Goal: Task Accomplishment & Management: Manage account settings

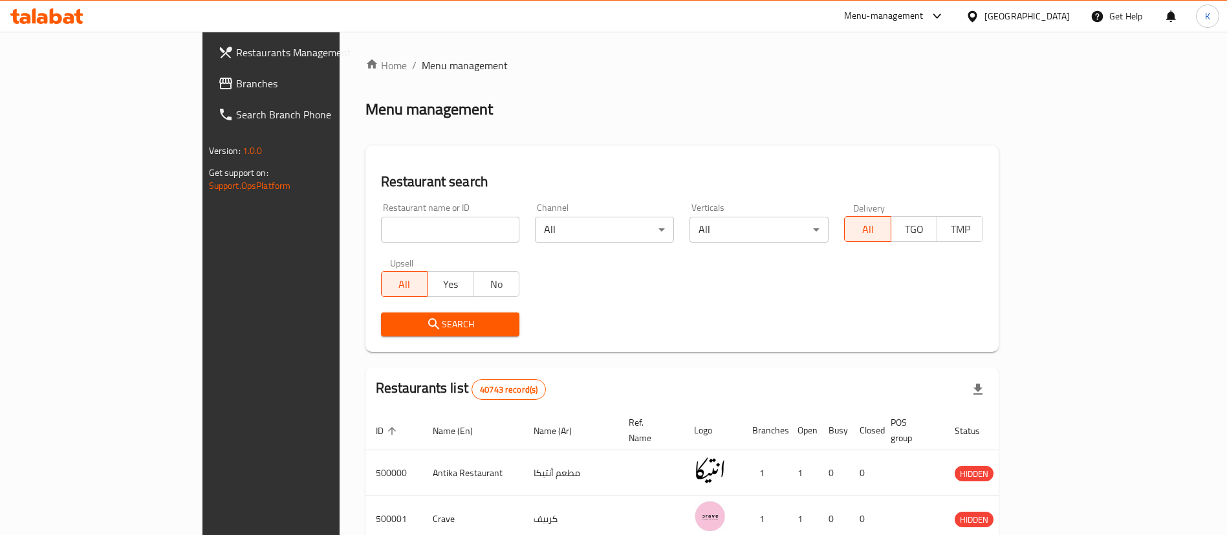
click at [391, 226] on input "search" at bounding box center [450, 230] width 139 height 26
type input "[PERSON_NAME]"
click button "Search" at bounding box center [450, 325] width 139 height 24
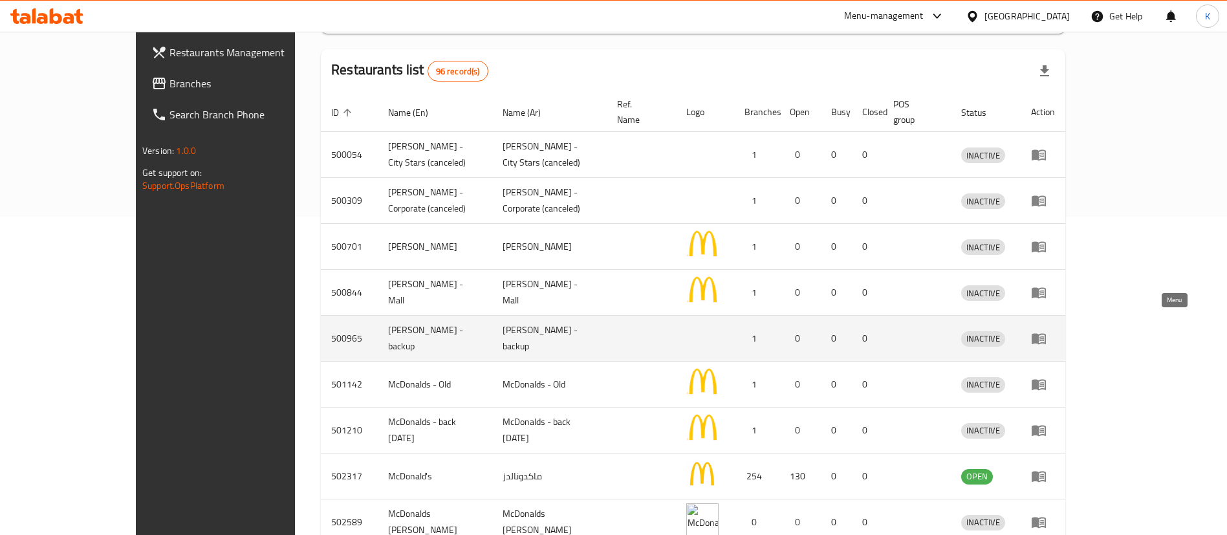
scroll to position [388, 0]
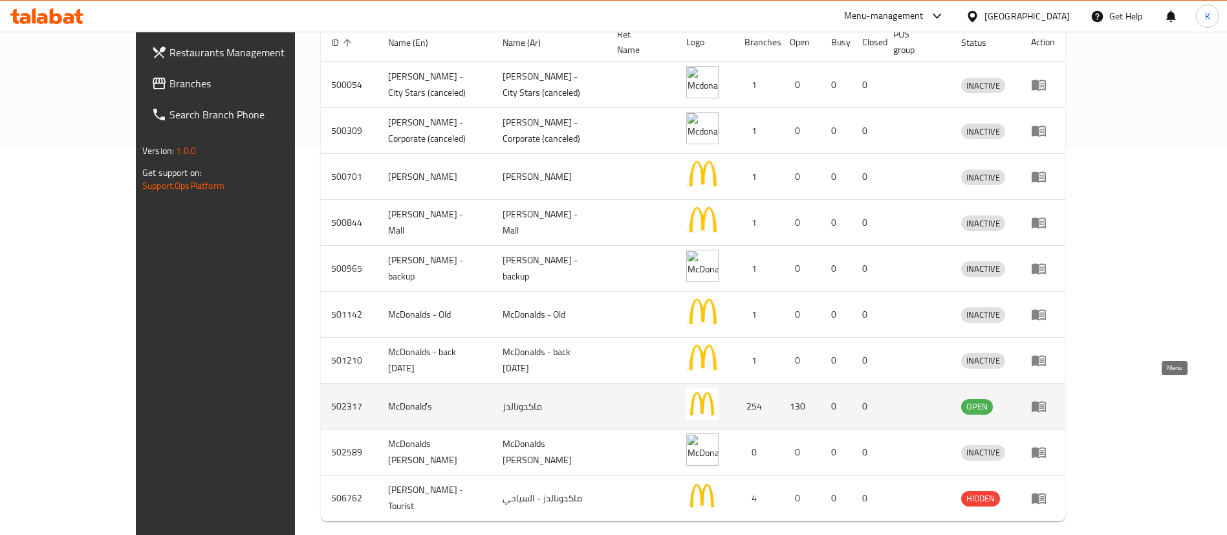
click at [1046, 402] on icon "enhanced table" at bounding box center [1039, 407] width 14 height 11
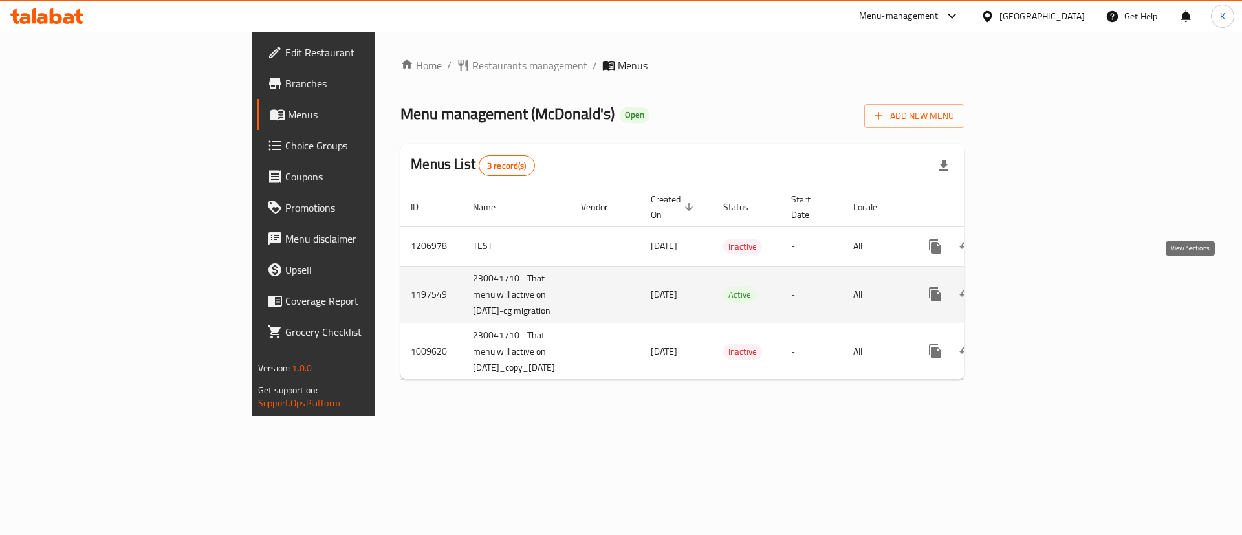
click at [1036, 287] on icon "enhanced table" at bounding box center [1029, 295] width 16 height 16
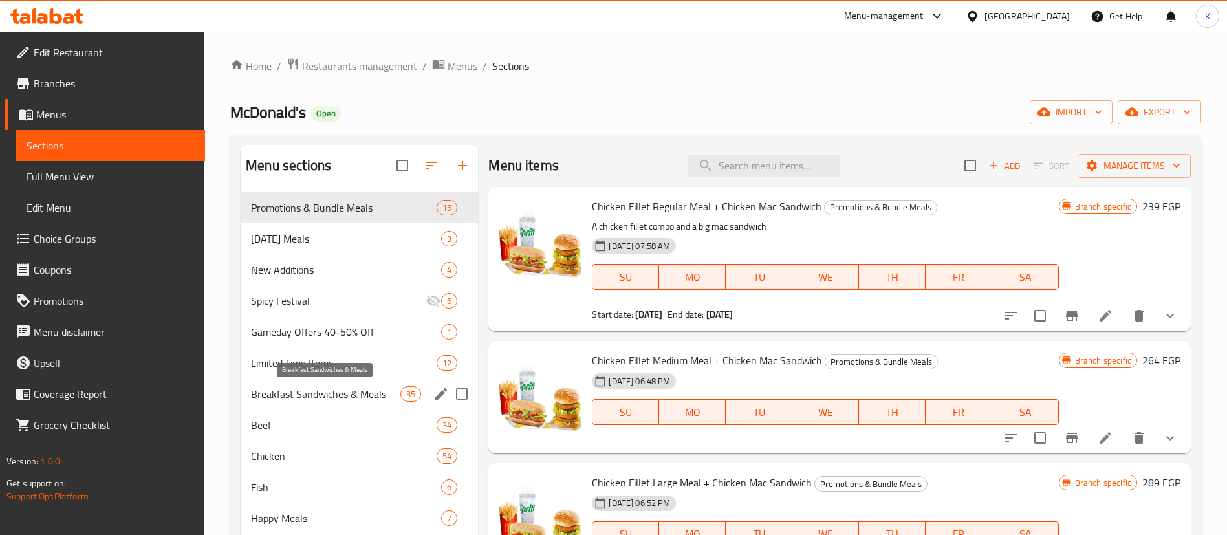
click at [338, 393] on span "Breakfast Sandwiches & Meals" at bounding box center [325, 394] width 149 height 16
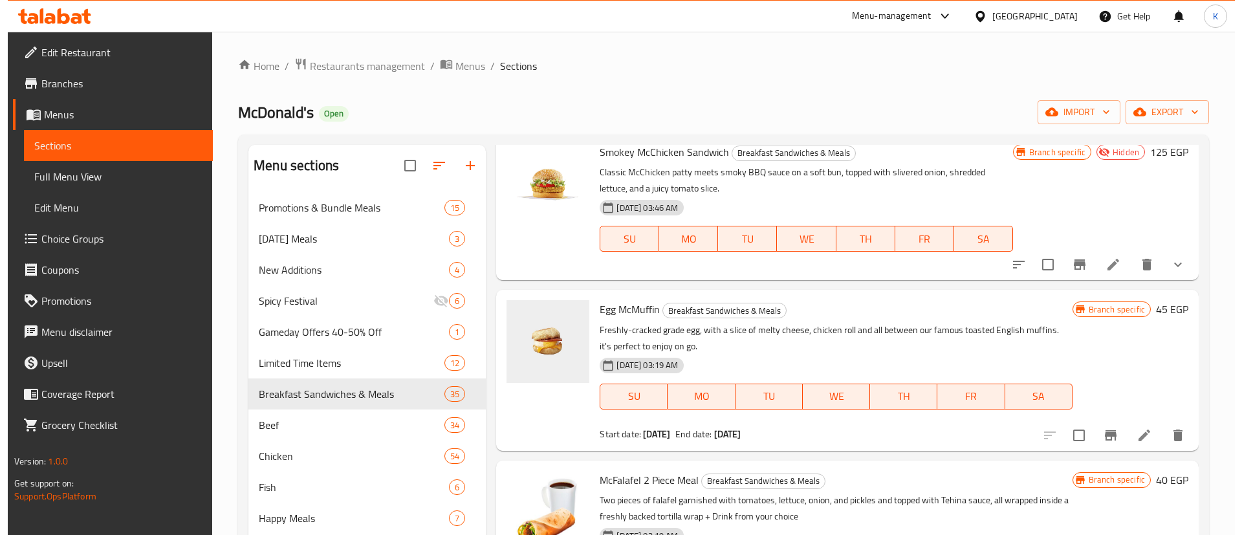
scroll to position [97, 0]
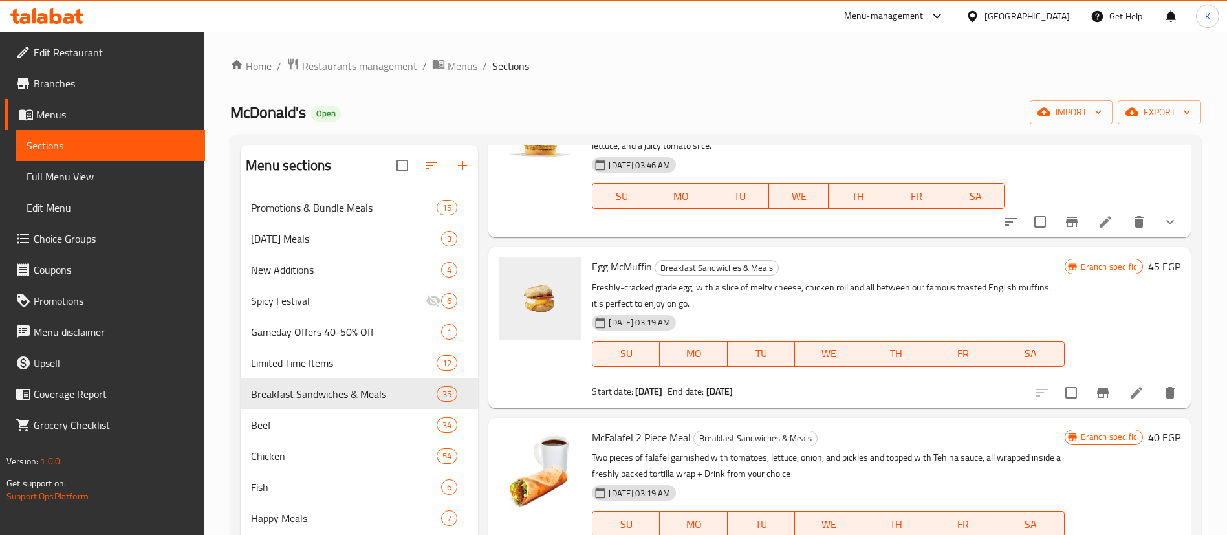
click at [1119, 401] on li at bounding box center [1137, 392] width 36 height 23
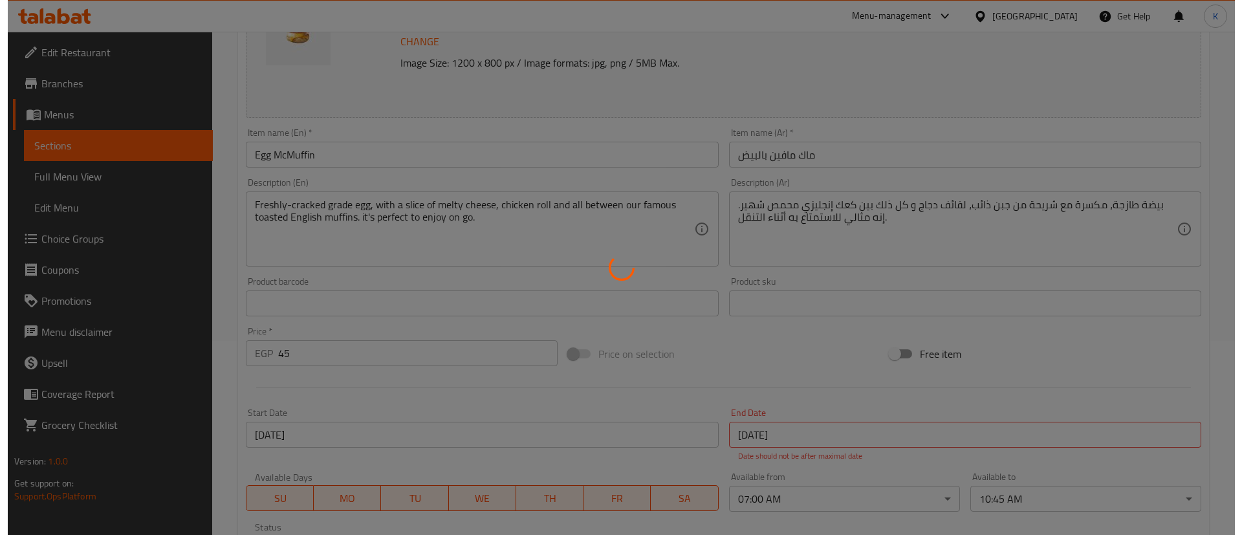
scroll to position [412, 0]
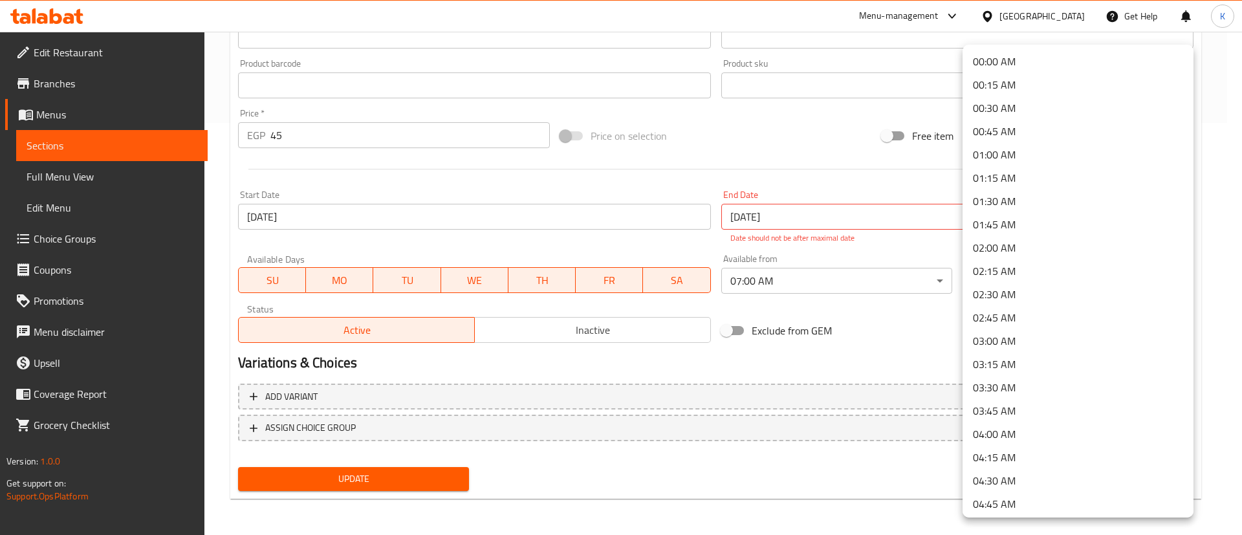
scroll to position [782, 0]
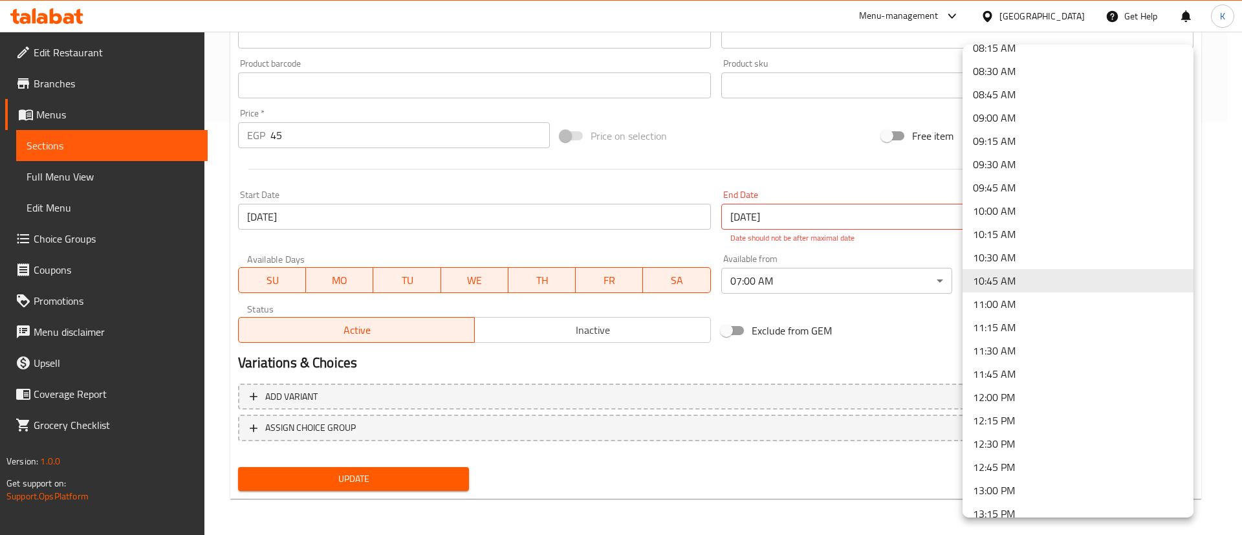
click at [1226, 281] on div at bounding box center [621, 267] width 1242 height 535
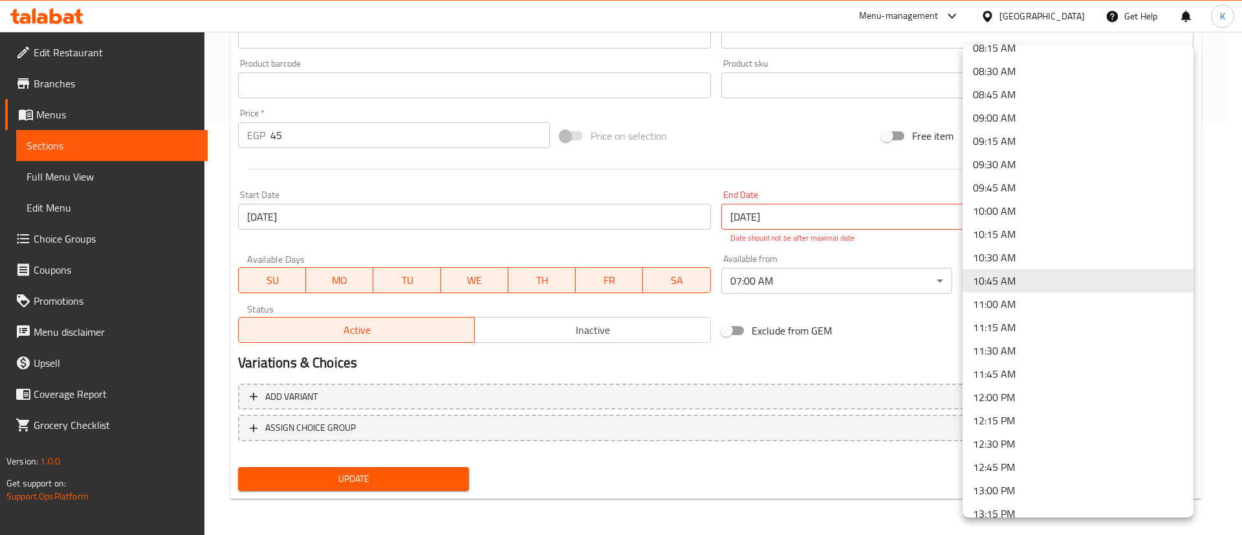
click at [905, 344] on div at bounding box center [621, 267] width 1242 height 535
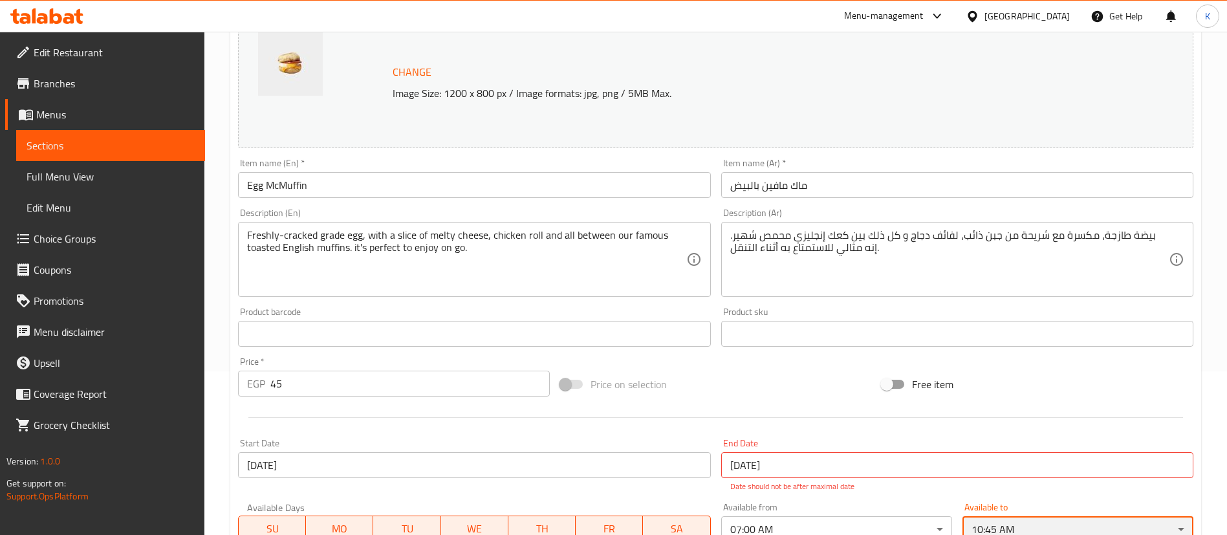
scroll to position [0, 0]
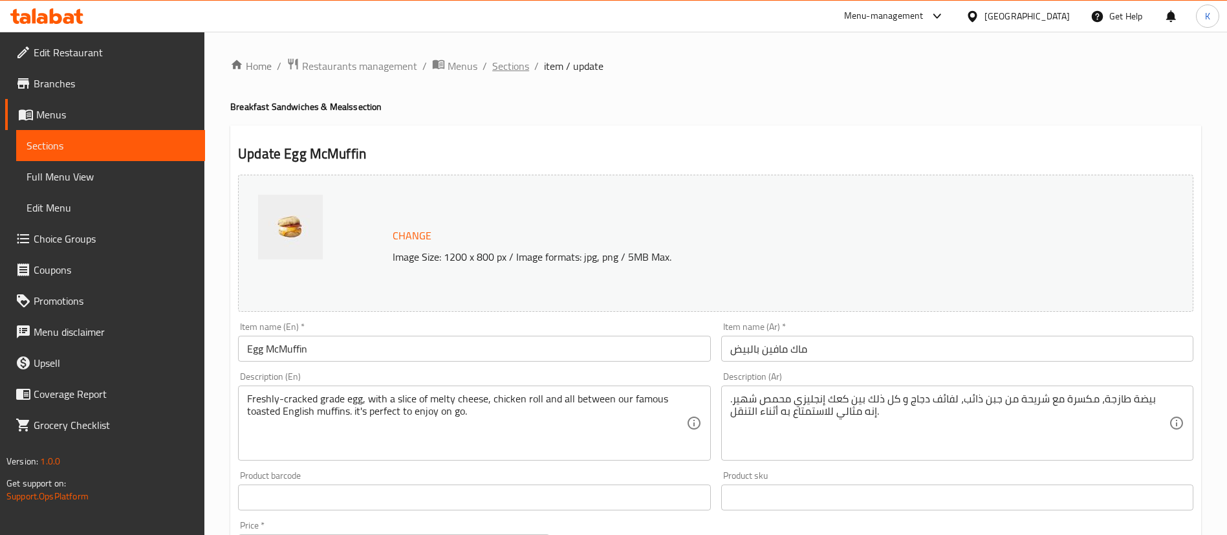
click at [505, 58] on span "Sections" at bounding box center [510, 66] width 37 height 16
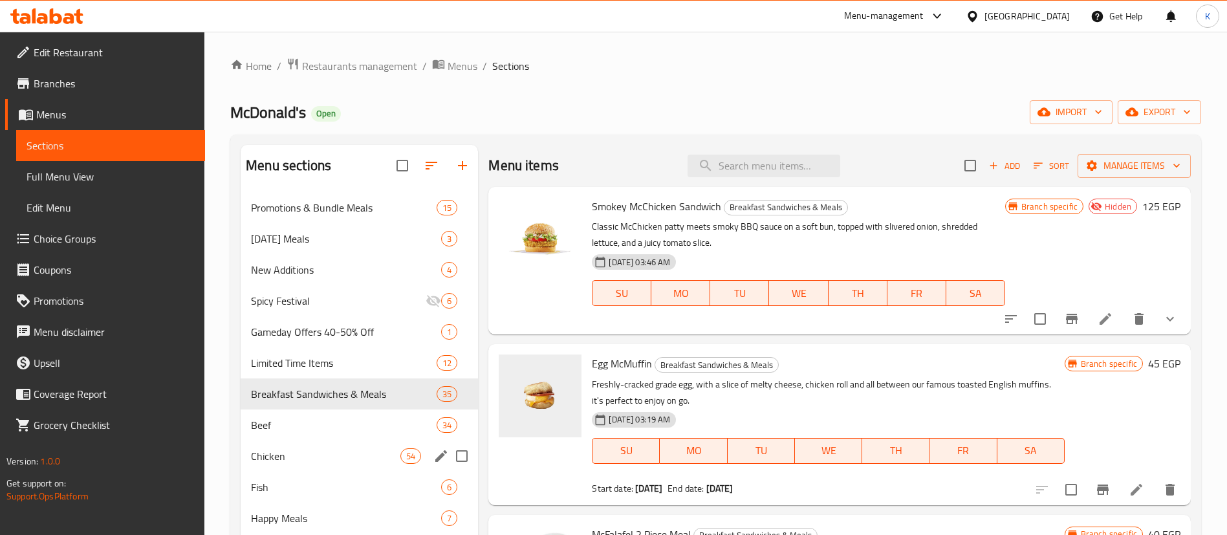
click at [285, 444] on div "Chicken 54" at bounding box center [359, 456] width 237 height 31
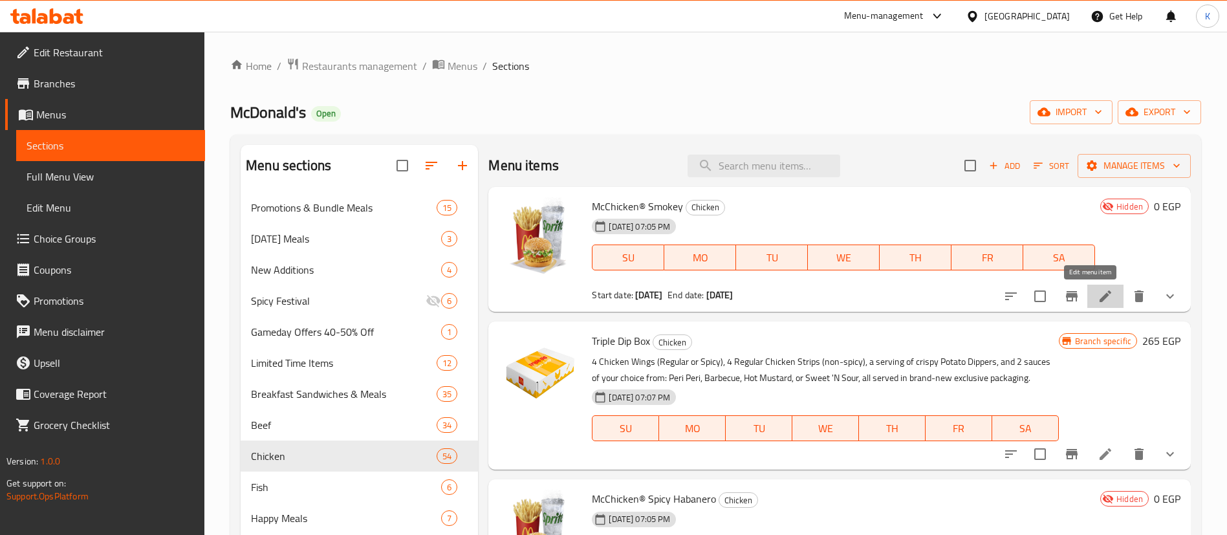
click at [1098, 299] on icon at bounding box center [1106, 297] width 16 height 16
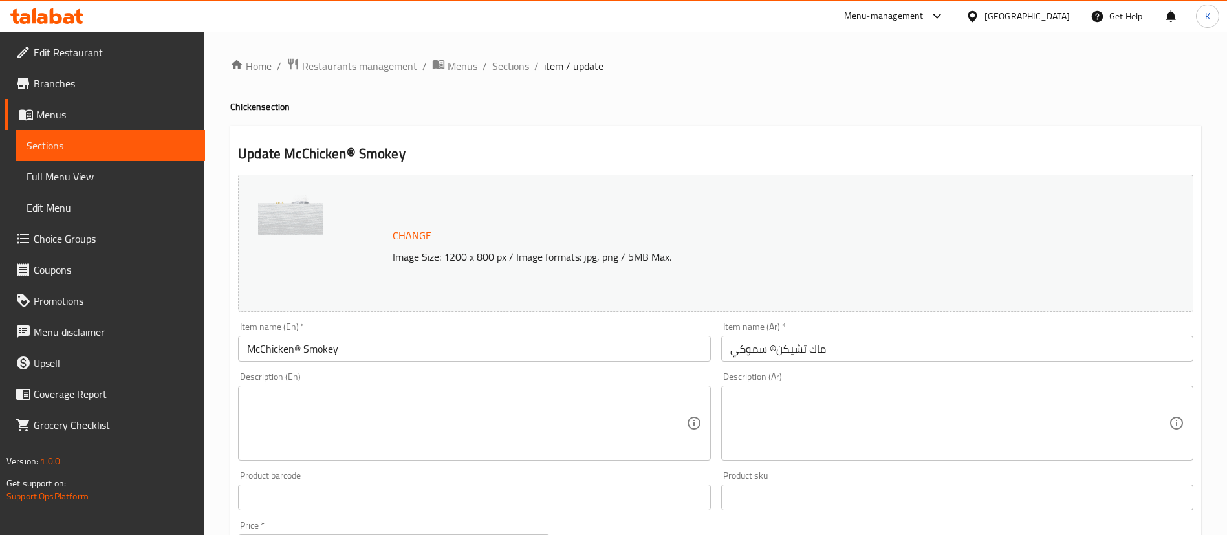
click at [500, 61] on span "Sections" at bounding box center [510, 66] width 37 height 16
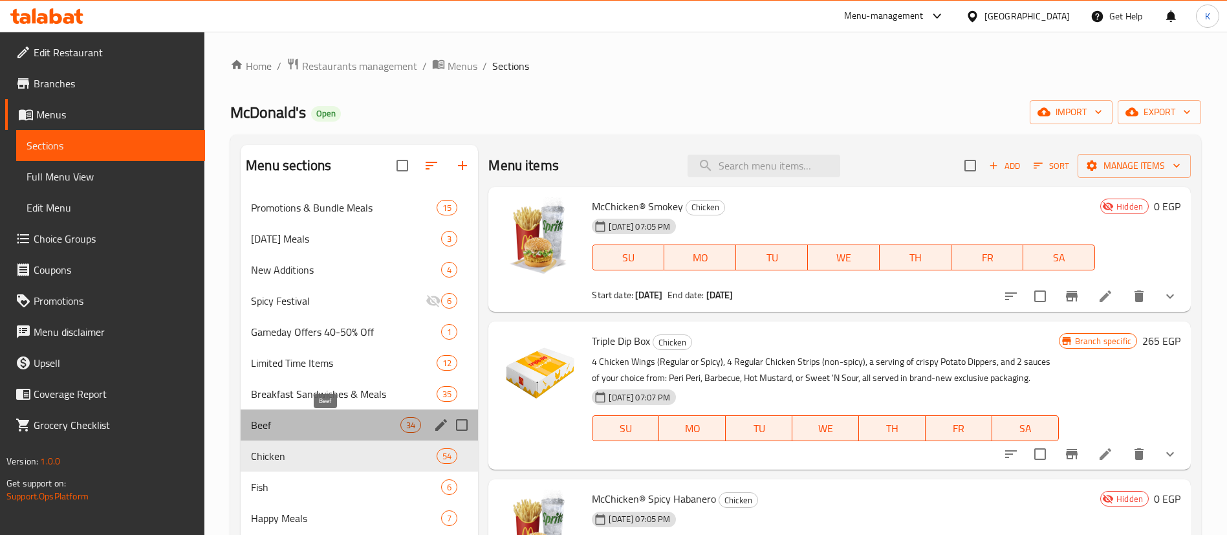
click at [310, 428] on span "Beef" at bounding box center [325, 425] width 149 height 16
